Goal: Find specific page/section: Find specific page/section

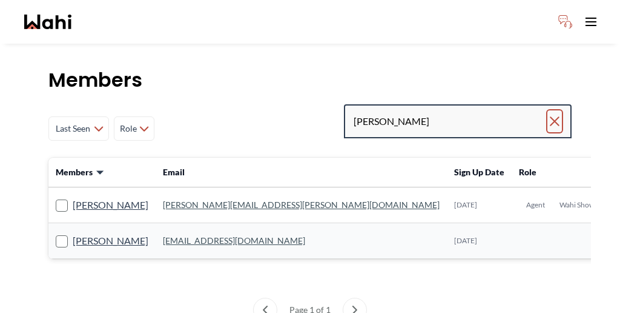
click at [562, 114] on icon "Clear search" at bounding box center [555, 121] width 15 height 15
click at [510, 110] on input "Search input" at bounding box center [451, 121] width 195 height 22
type input "[PERSON_NAME]"
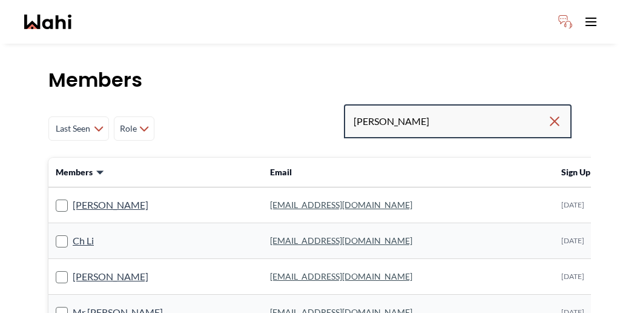
click at [460, 110] on input "chris" at bounding box center [451, 121] width 194 height 22
type input "chris r"
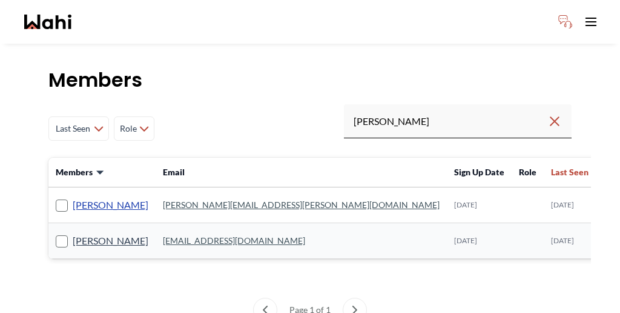
click at [73, 197] on link "Chris Racicot" at bounding box center [111, 205] width 76 height 16
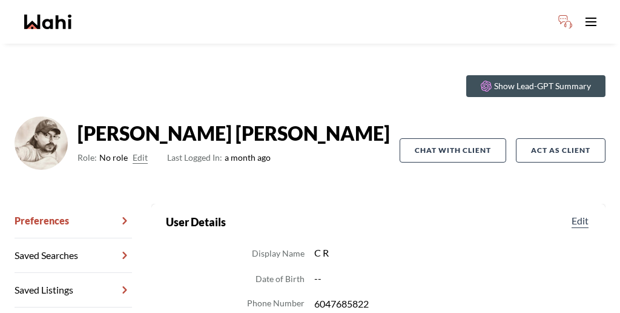
scroll to position [32, 0]
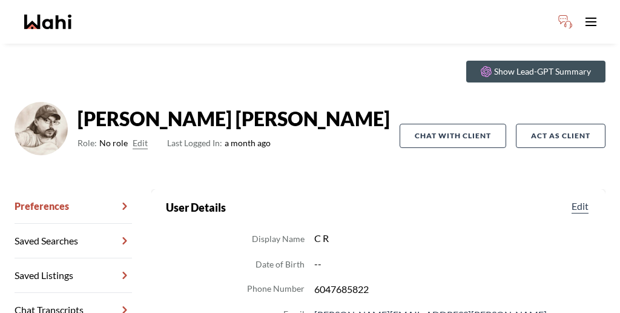
click at [59, 293] on link "Chat Transcripts" at bounding box center [74, 310] width 118 height 35
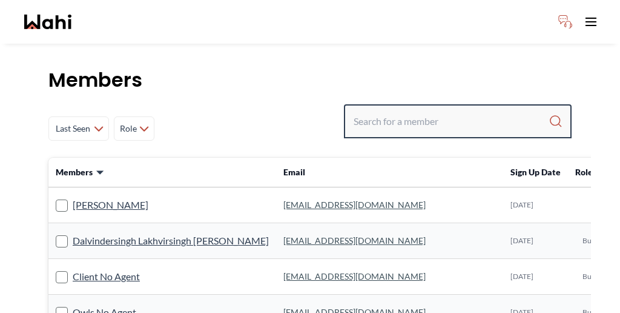
click at [434, 110] on input "Search input" at bounding box center [451, 121] width 195 height 22
paste input "[PERSON_NAME][EMAIL_ADDRESS][DOMAIN_NAME]"
type input "[PERSON_NAME][EMAIL_ADDRESS][DOMAIN_NAME]"
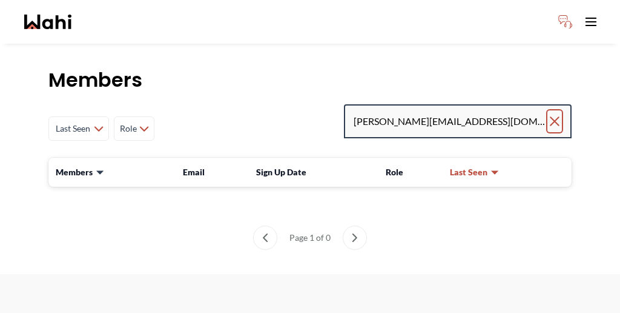
click at [559, 117] on icon "Clear search" at bounding box center [555, 121] width 8 height 8
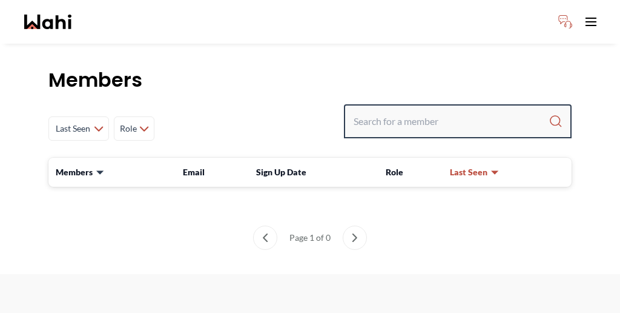
click at [502, 110] on input "Search input" at bounding box center [451, 121] width 195 height 22
paste input "[EMAIL_ADDRESS][DOMAIN_NAME]"
type input "[EMAIL_ADDRESS][DOMAIN_NAME]"
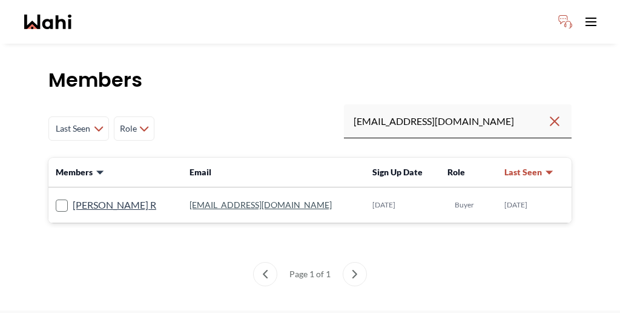
click at [182, 187] on td "[EMAIL_ADDRESS][DOMAIN_NAME]" at bounding box center [273, 205] width 183 height 36
click at [73, 197] on link "[PERSON_NAME] R" at bounding box center [115, 205] width 84 height 16
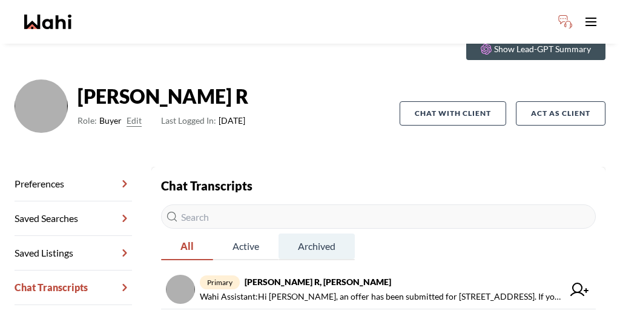
scroll to position [58, 0]
